Goal: Navigation & Orientation: Find specific page/section

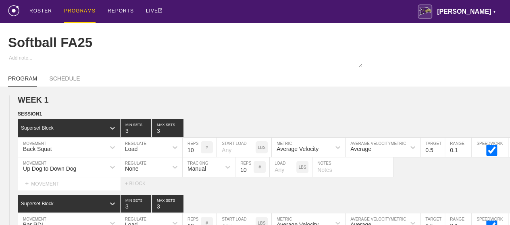
click at [78, 8] on div "PROGRAMS" at bounding box center [79, 11] width 31 height 23
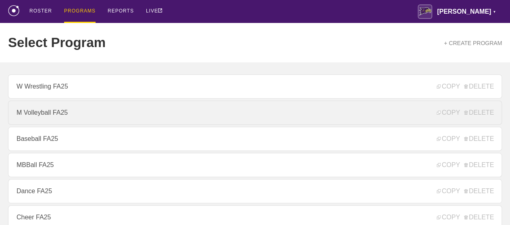
click at [40, 115] on link "M Volleyball FA25" at bounding box center [255, 113] width 494 height 24
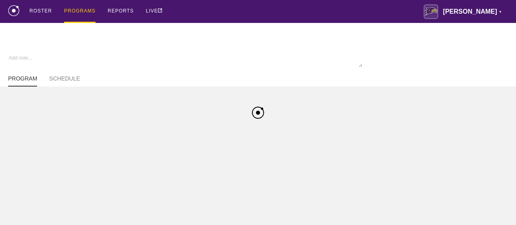
click at [256, 8] on div "ROSTER PROGRAMS REPORTS LIVE [PERSON_NAME] ▼ [PERSON_NAME][EMAIL_ADDRESS][PERSO…" at bounding box center [258, 11] width 500 height 23
type textarea "x"
type input "M Volleyball FA25"
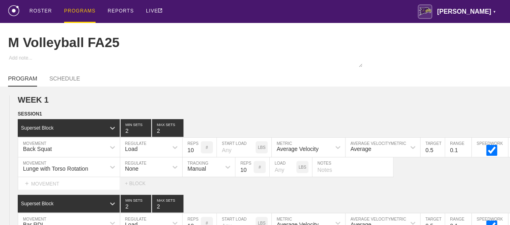
click at [256, 8] on div "ROSTER PROGRAMS REPORTS LIVE [PERSON_NAME] ▼ [PERSON_NAME][EMAIL_ADDRESS][PERSO…" at bounding box center [255, 11] width 494 height 23
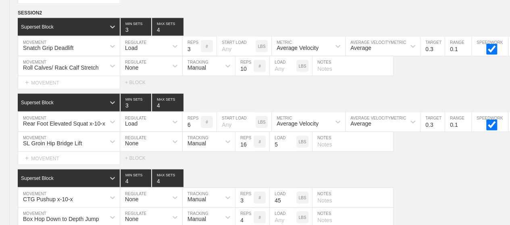
scroll to position [5526, 0]
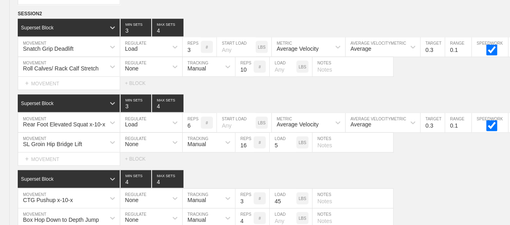
click at [256, 19] on div "Superset Block 3 MIN SETS 4 MAX SETS" at bounding box center [264, 28] width 492 height 18
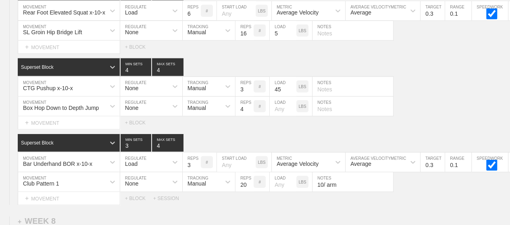
scroll to position [5655, 0]
